Goal: Information Seeking & Learning: Check status

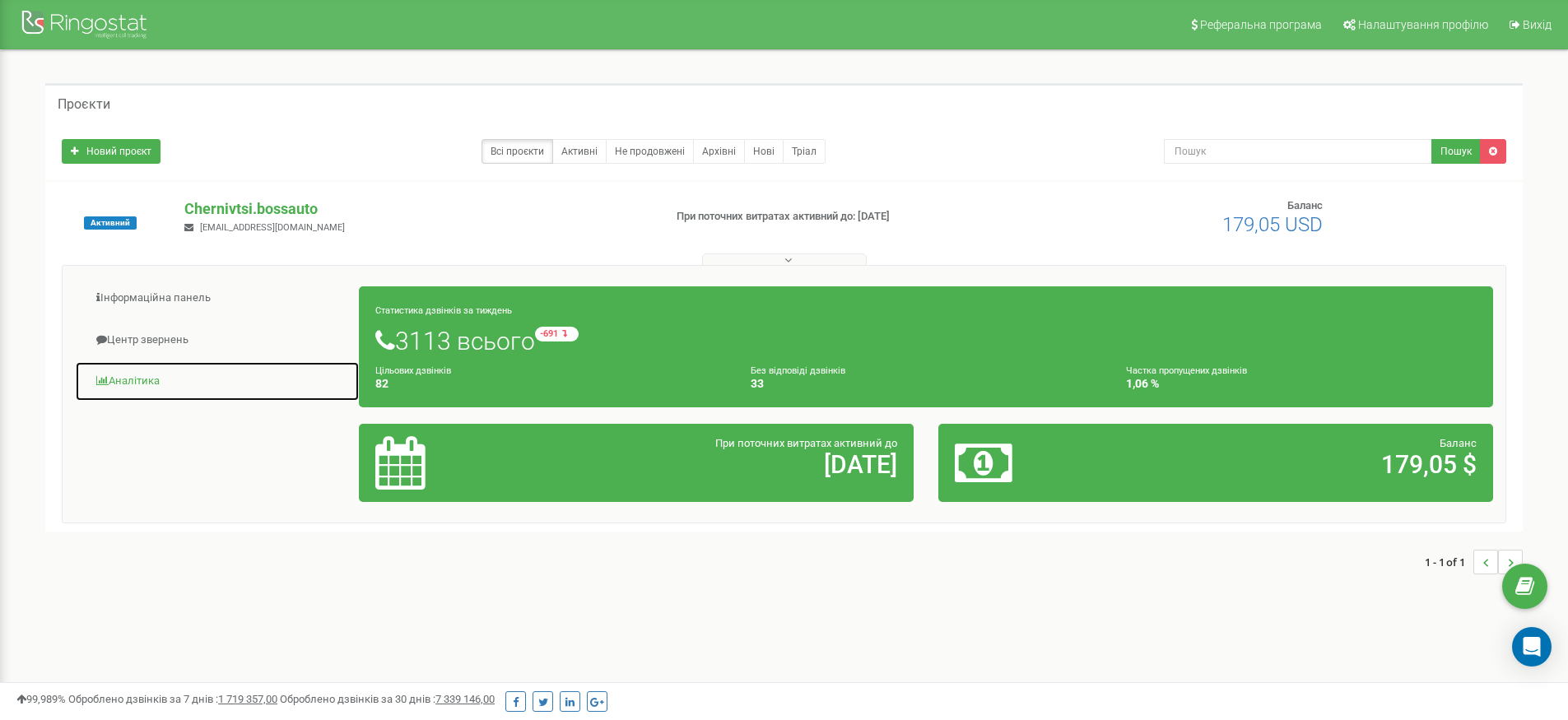
click at [157, 378] on link "Аналiтика" at bounding box center [217, 382] width 284 height 41
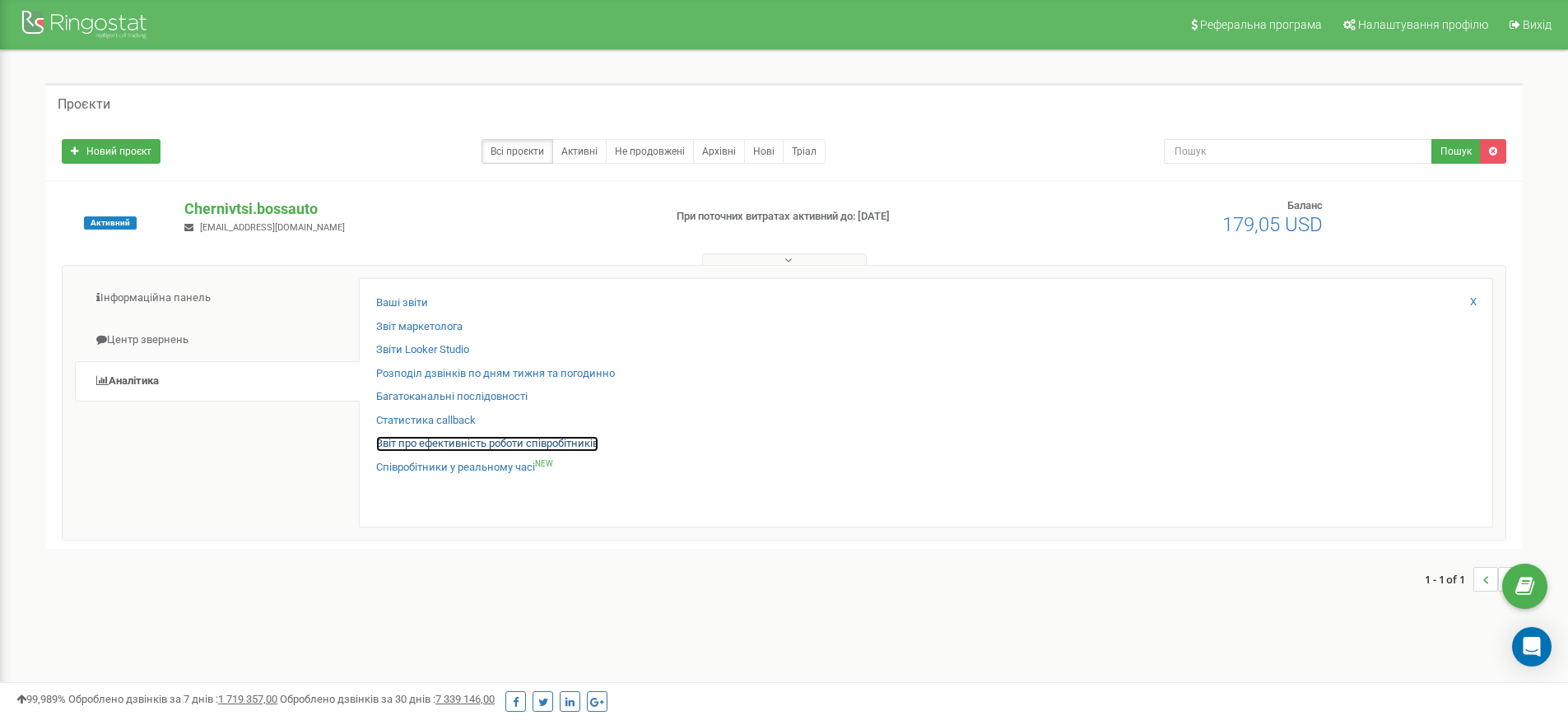
click at [535, 443] on link "Звіт про ефективність роботи співробітників" at bounding box center [488, 444] width 223 height 16
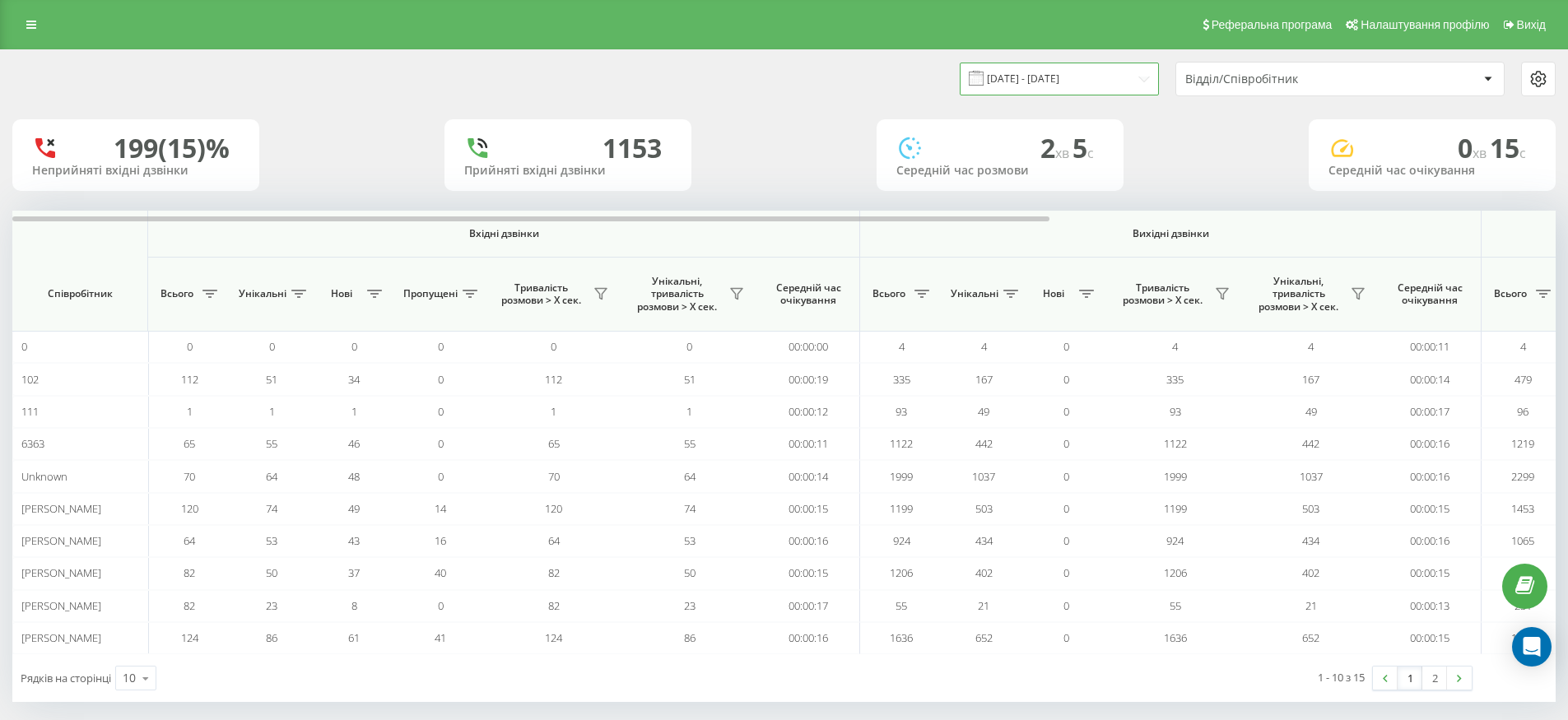
click at [1077, 79] on input "19.07.2025 - 19.08.2025" at bounding box center [1058, 79] width 199 height 32
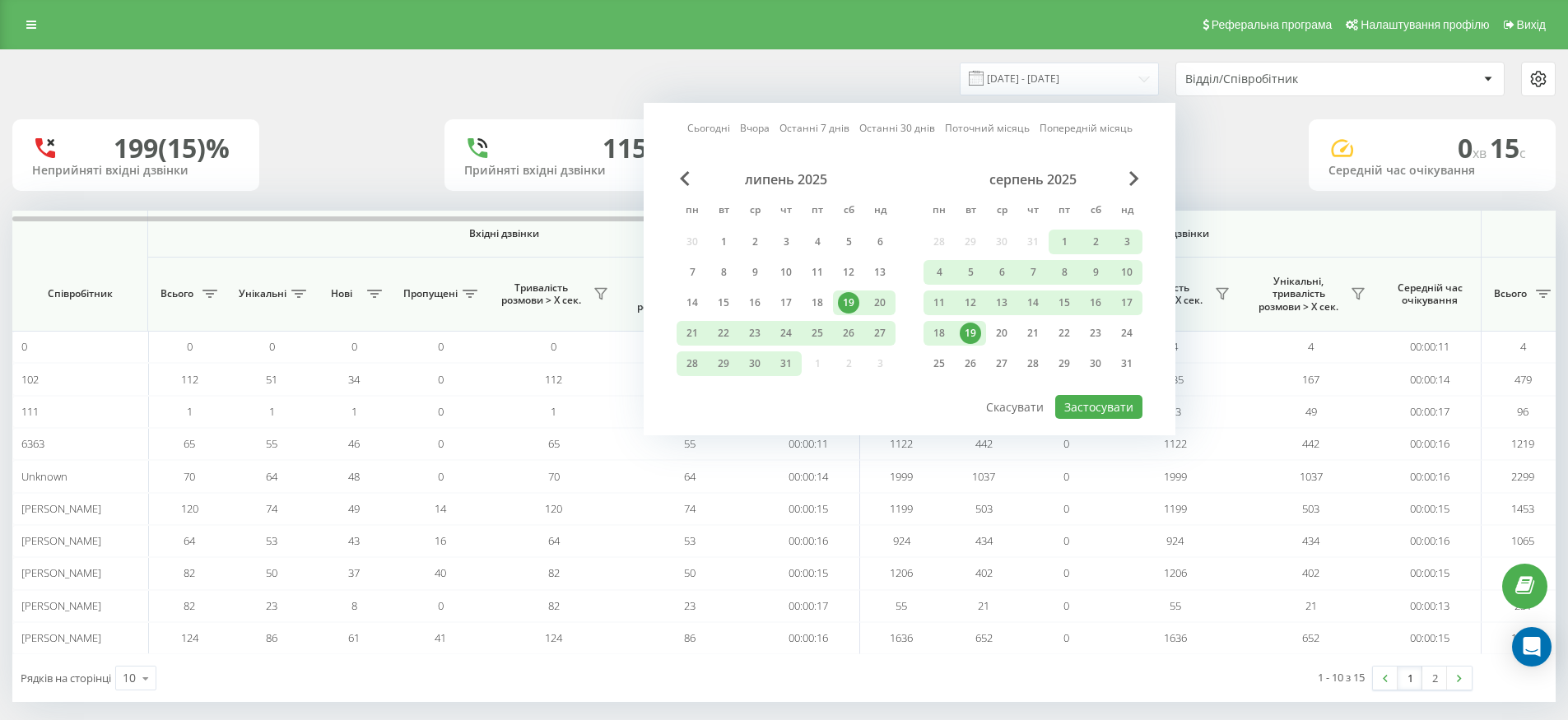
click at [968, 336] on div "19" at bounding box center [970, 333] width 21 height 21
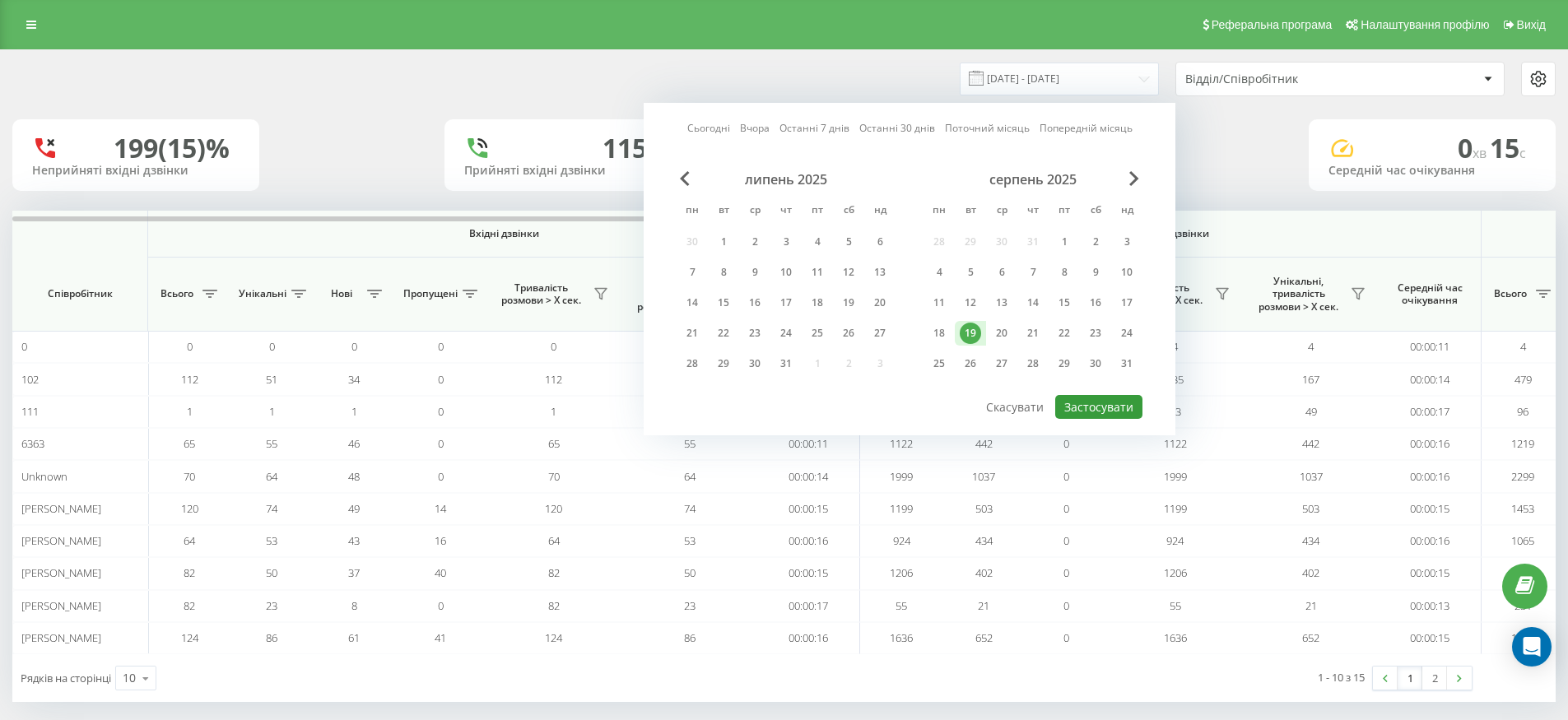
click at [1110, 410] on button "Застосувати" at bounding box center [1098, 406] width 87 height 24
type input "19.08.2025 - 19.08.2025"
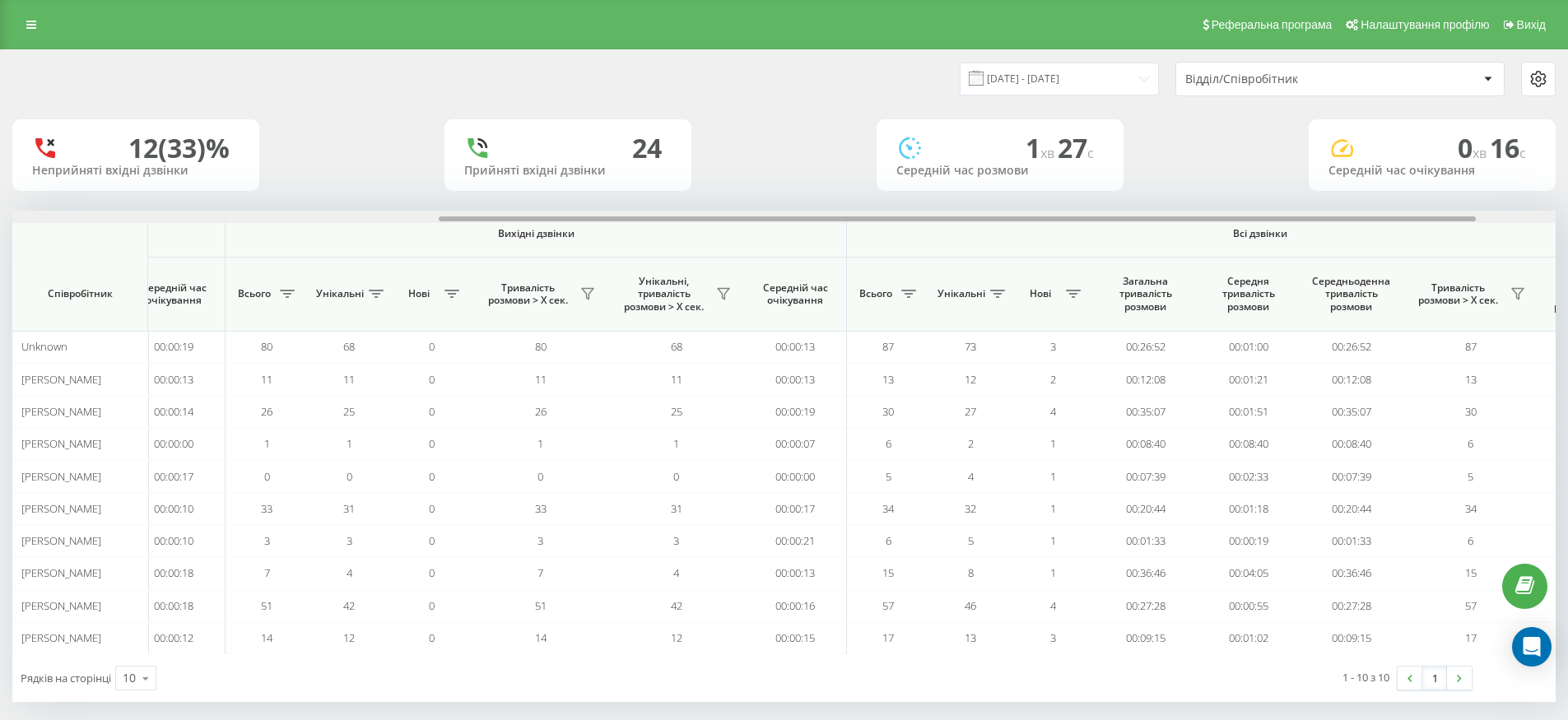
scroll to position [0, 753]
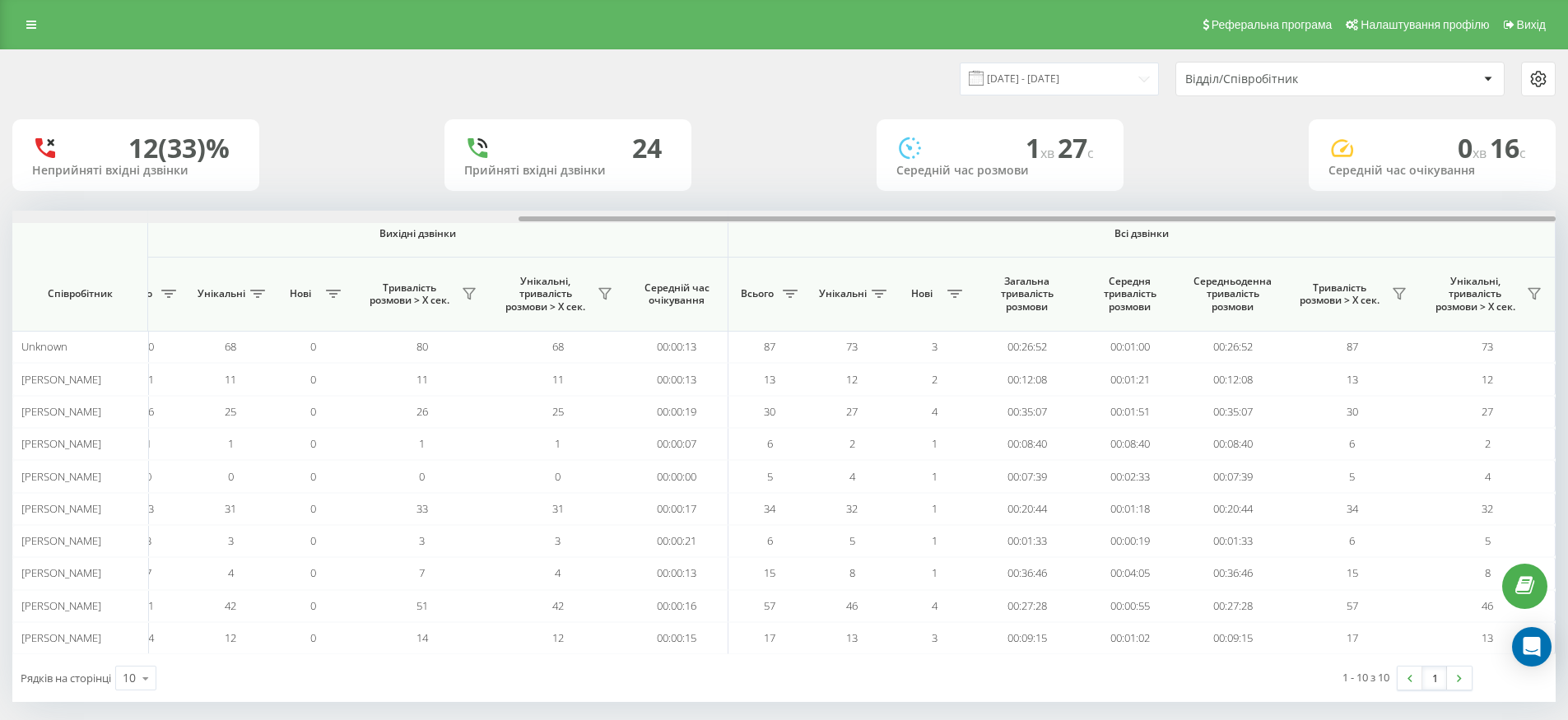
drag, startPoint x: 877, startPoint y: 220, endPoint x: 1575, endPoint y: 206, distance: 698.1
click at [1567, 206] on html "Chernivtsi.bossauto Проекти Chernivtsi.bossauto Дашборд Центр звернень Аналiтик…" at bounding box center [784, 360] width 1568 height 720
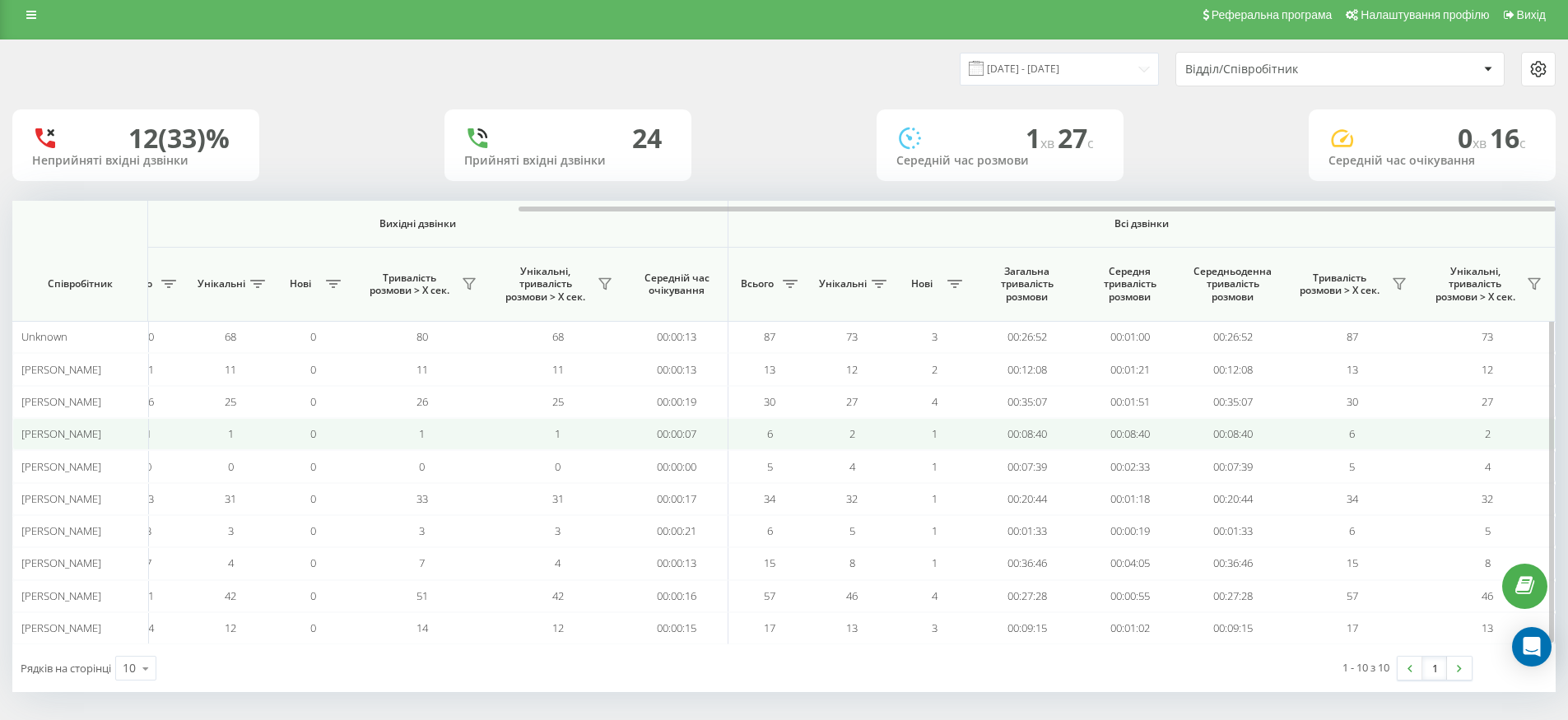
scroll to position [15, 0]
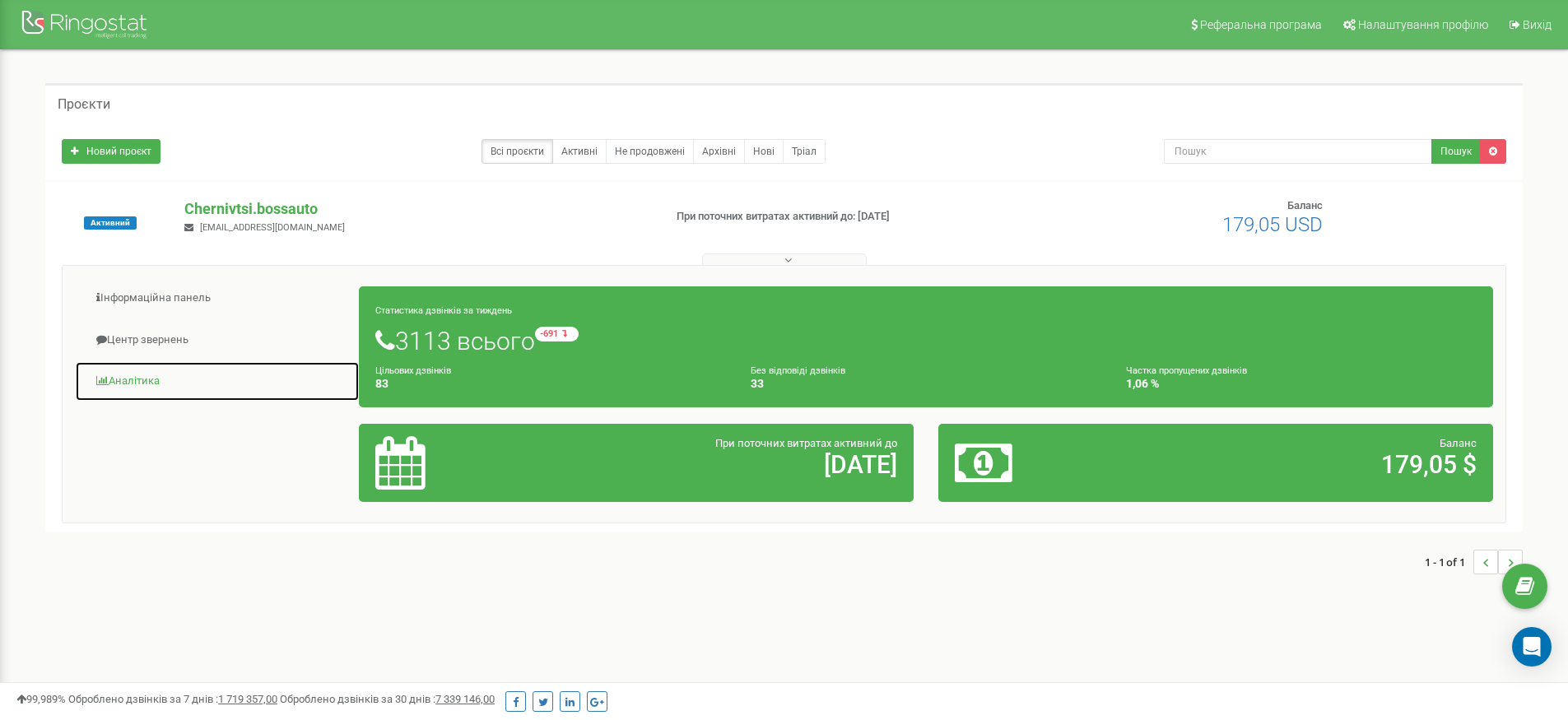
click at [191, 394] on link "Аналiтика" at bounding box center [217, 382] width 284 height 41
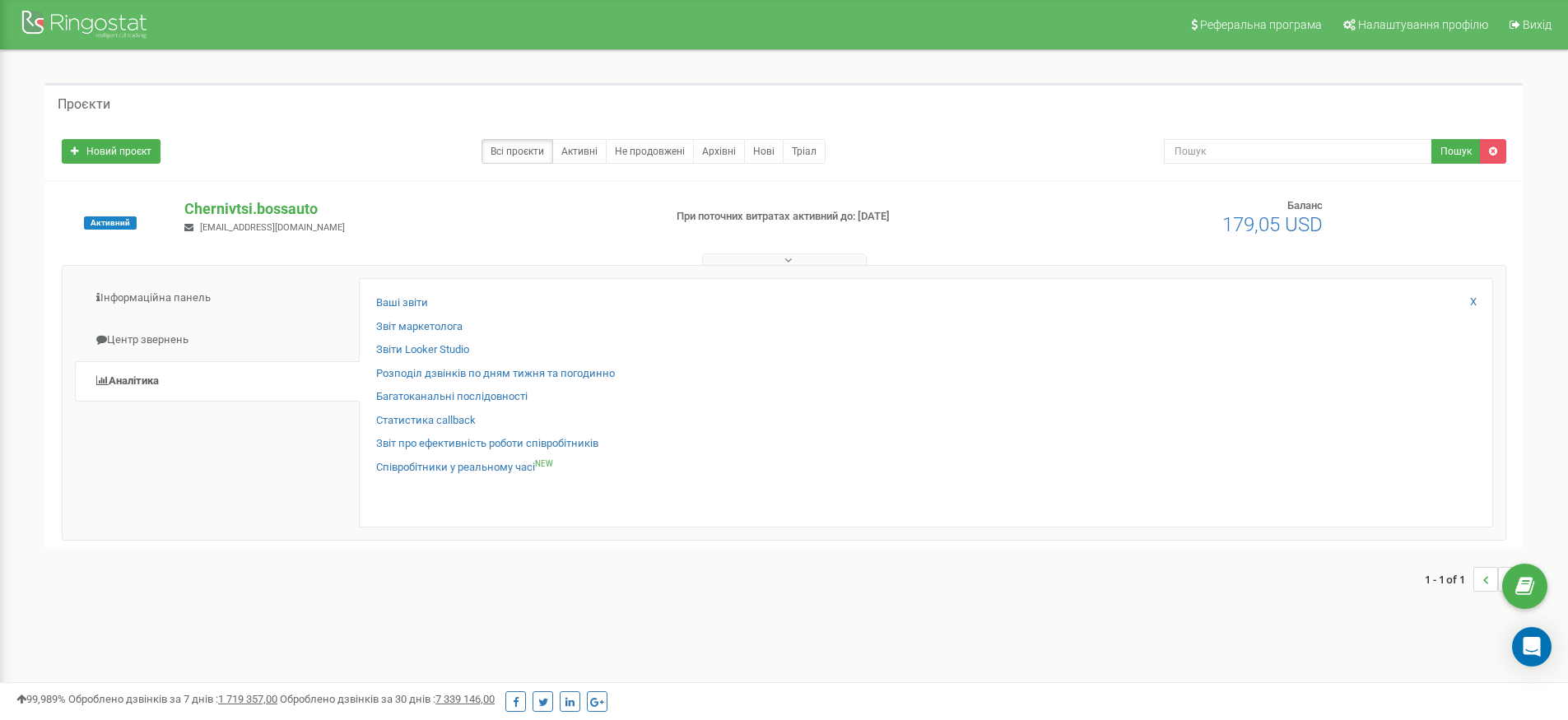
click at [534, 432] on div "Статистика callback" at bounding box center [926, 425] width 1100 height 24
click at [550, 445] on link "Звіт про ефективність роботи співробітників" at bounding box center [488, 444] width 223 height 16
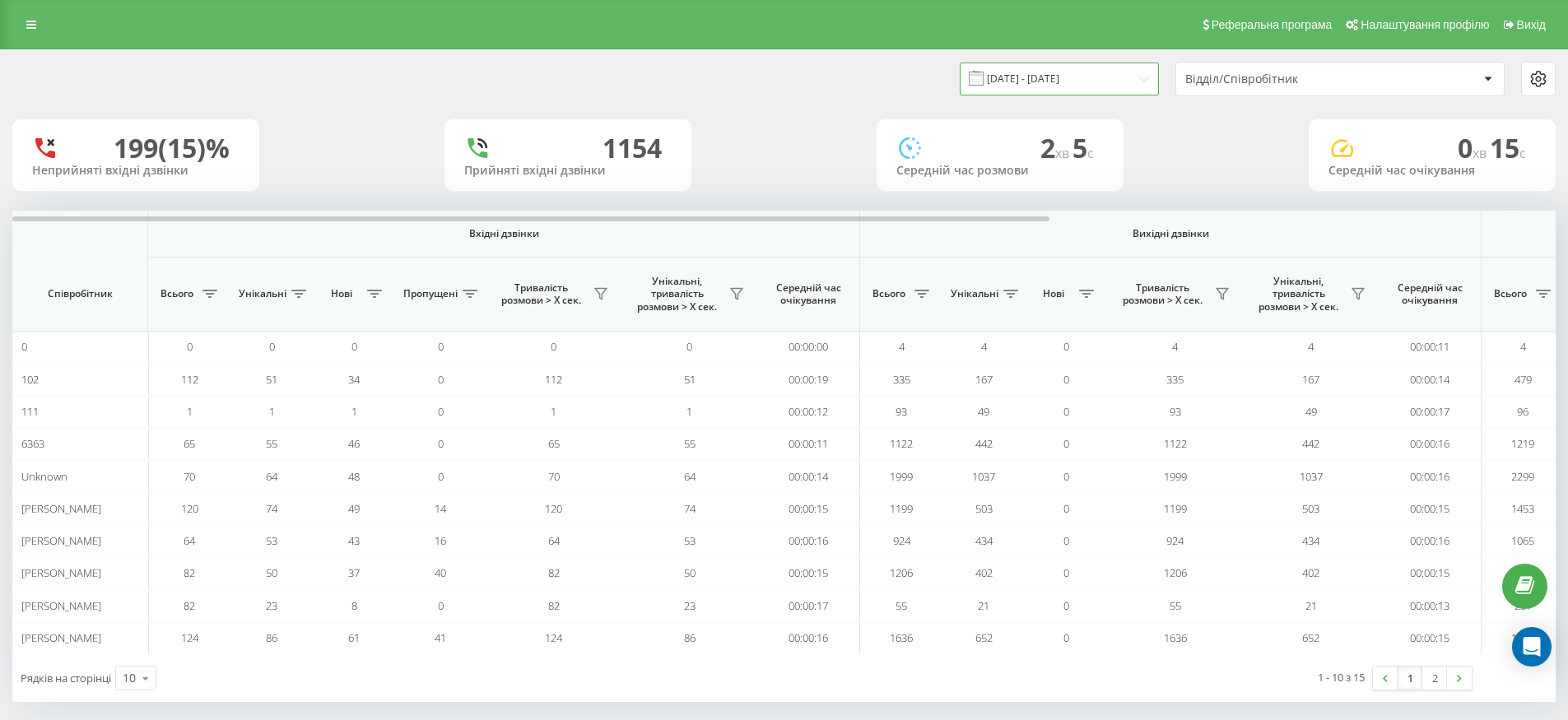
click at [1092, 73] on input "19.07.2025 - 19.08.2025" at bounding box center [1058, 79] width 199 height 32
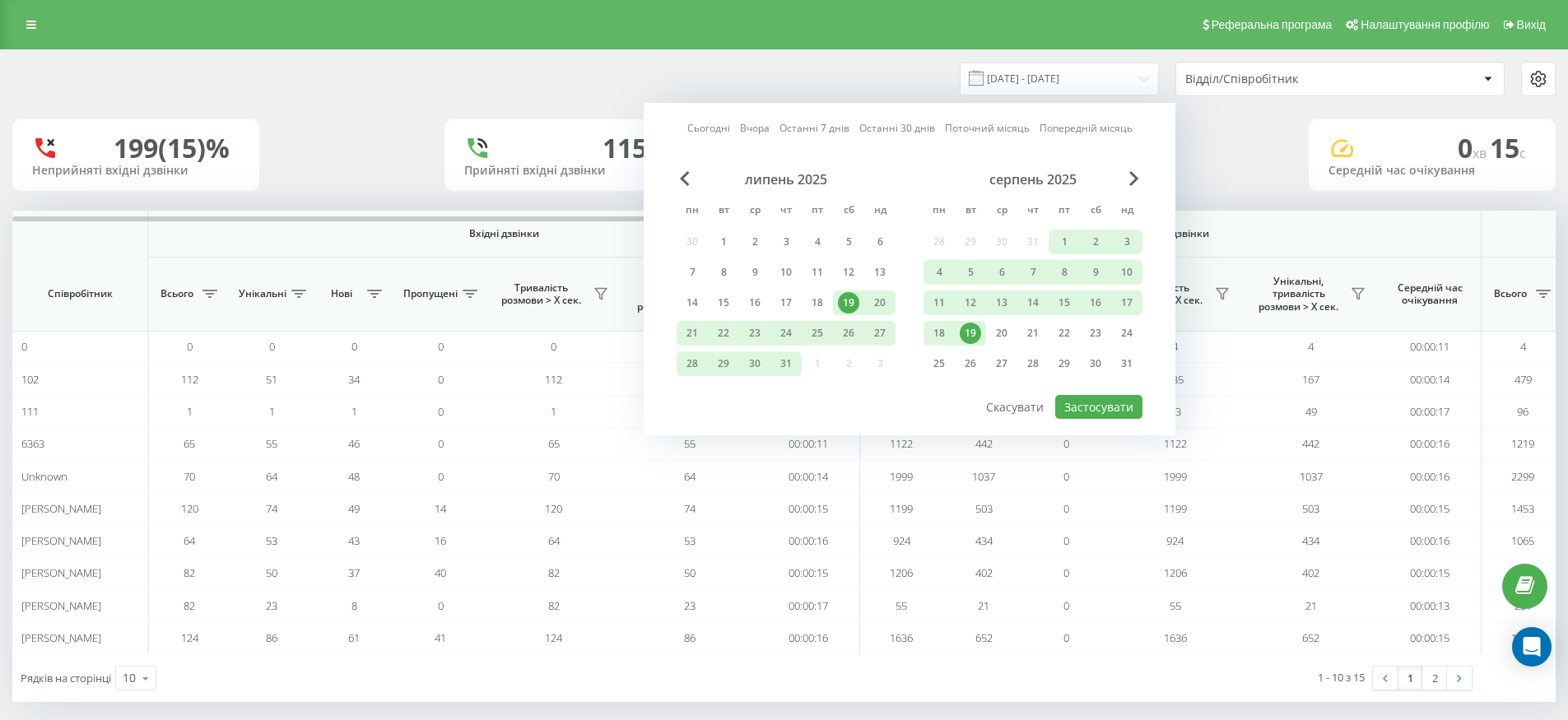
click at [973, 330] on div "19" at bounding box center [970, 333] width 21 height 21
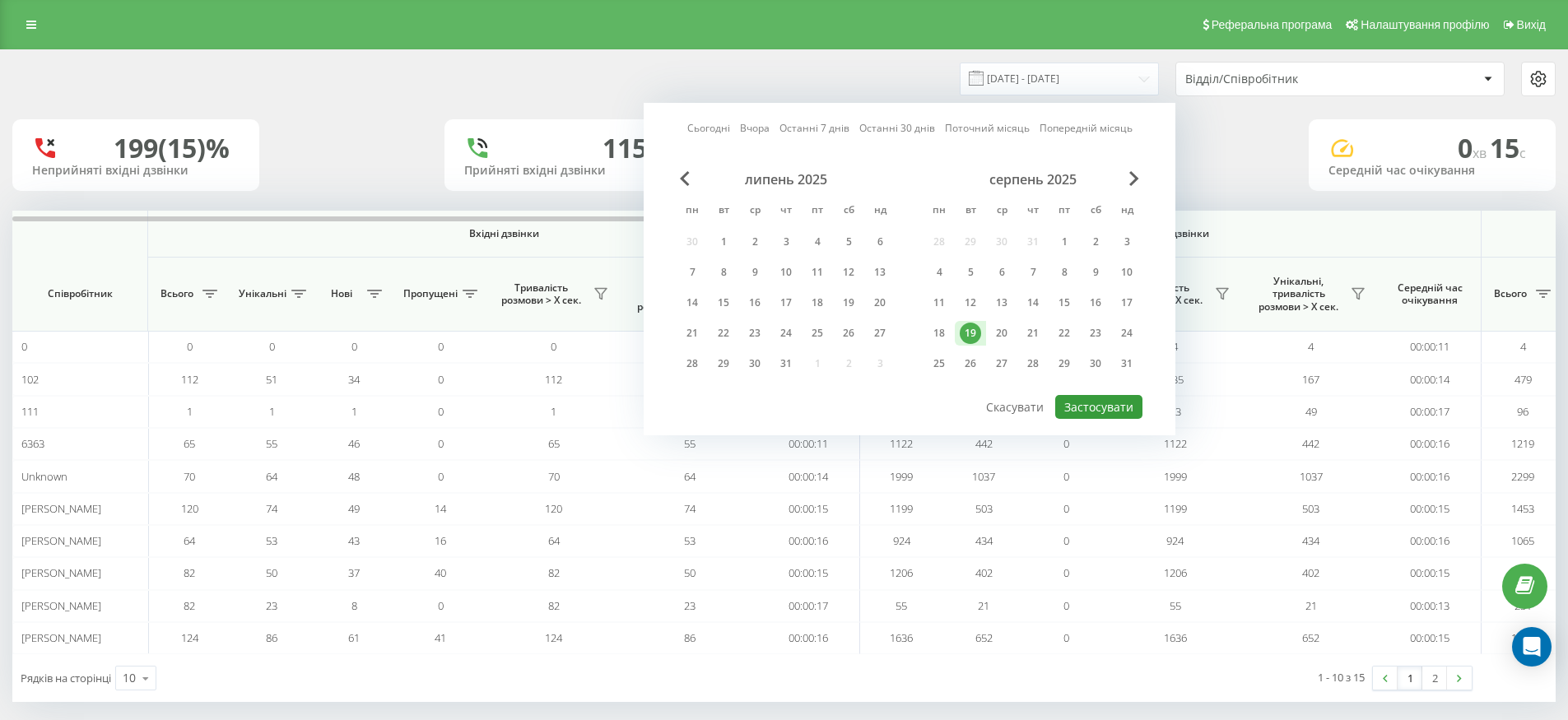
click at [1091, 404] on button "Застосувати" at bounding box center [1098, 406] width 87 height 24
type input "19.08.2025 - 19.08.2025"
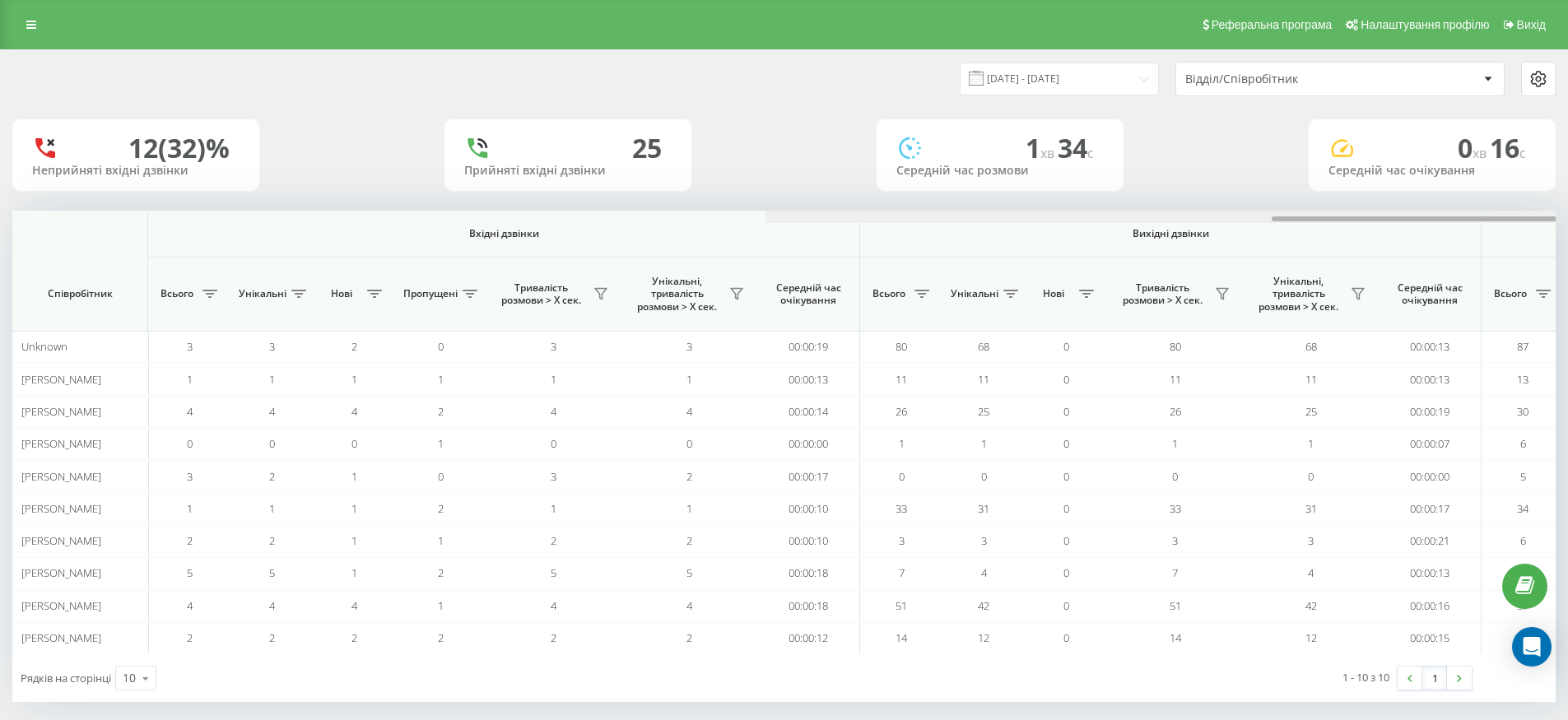
scroll to position [0, 753]
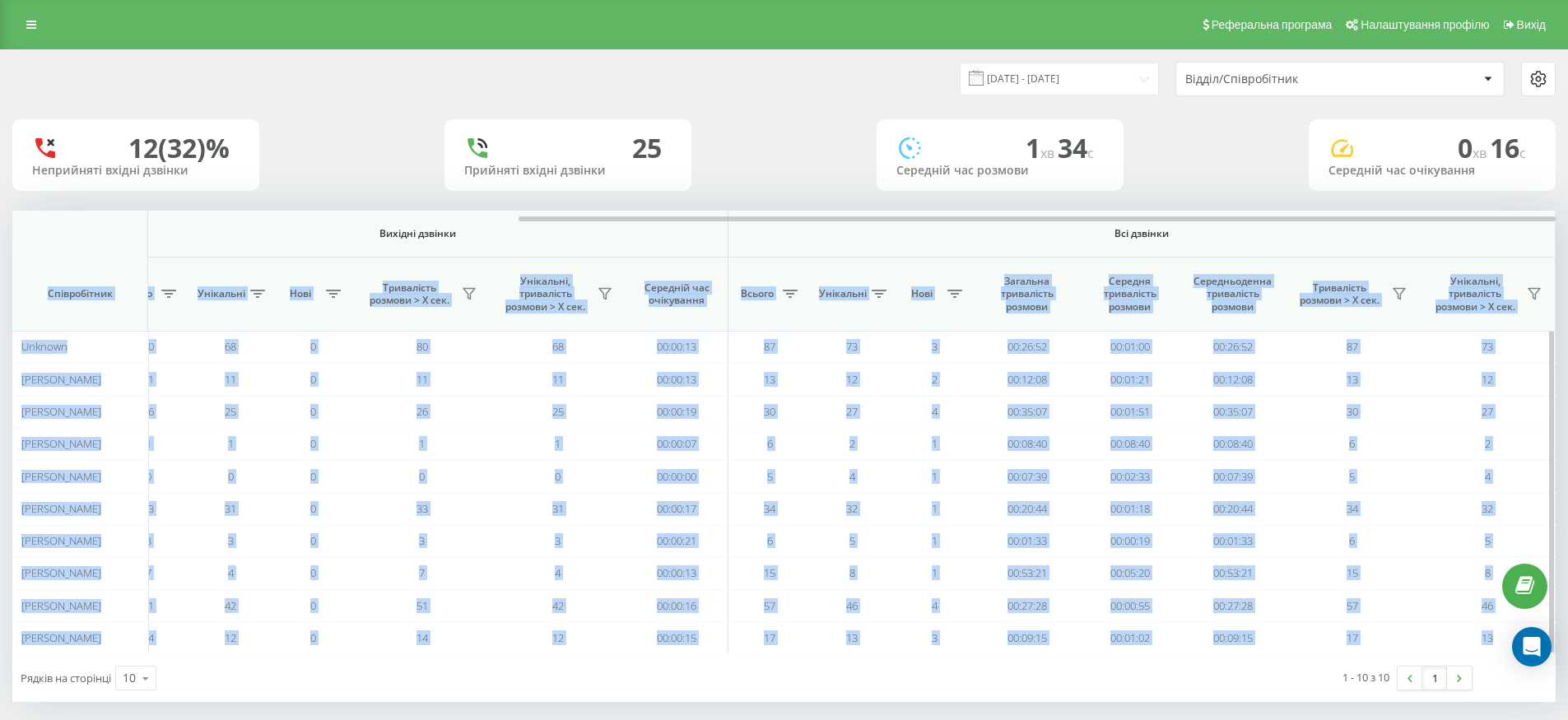
drag, startPoint x: 835, startPoint y: 216, endPoint x: 1415, endPoint y: 231, distance: 580.2
click at [1402, 228] on div "Вхідні дзвінки Вихідні дзвінки Всі дзвінки Співробітник Всього Унікальні Нові П…" at bounding box center [784, 432] width 1543 height 443
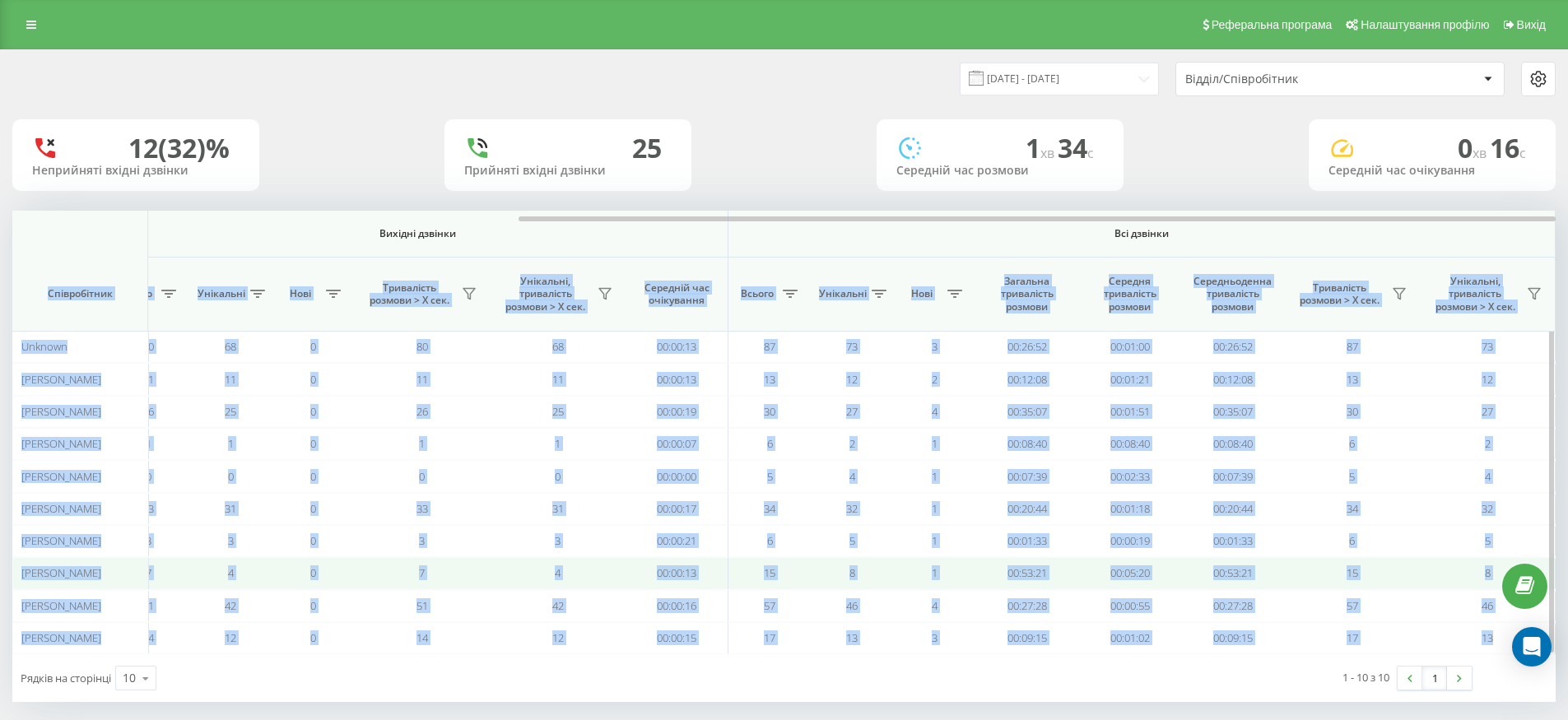
click at [1081, 570] on td "00:05:20" at bounding box center [1129, 573] width 102 height 32
